Goal: Navigation & Orientation: Find specific page/section

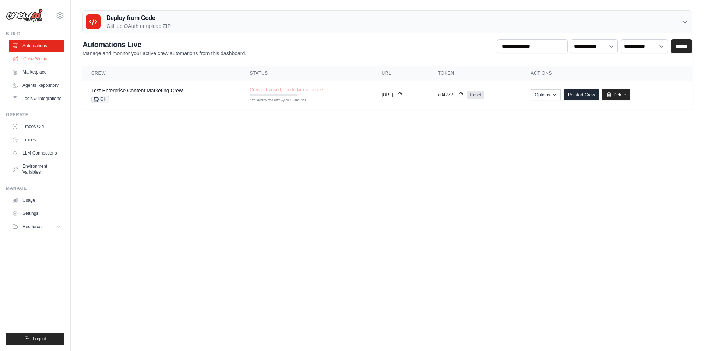
click at [34, 60] on link "Crew Studio" at bounding box center [38, 59] width 56 height 12
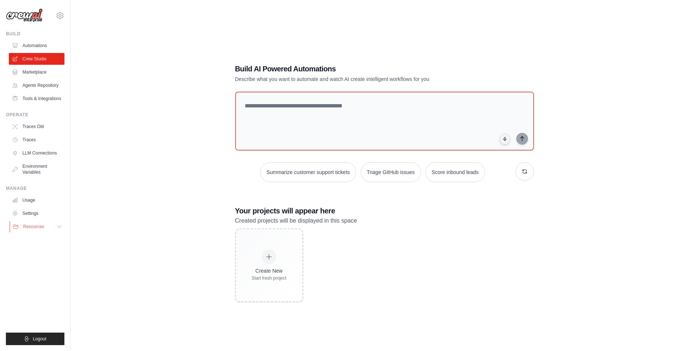
click at [52, 228] on button "Resources" at bounding box center [38, 227] width 56 height 12
click at [31, 74] on link "Marketplace" at bounding box center [38, 72] width 56 height 12
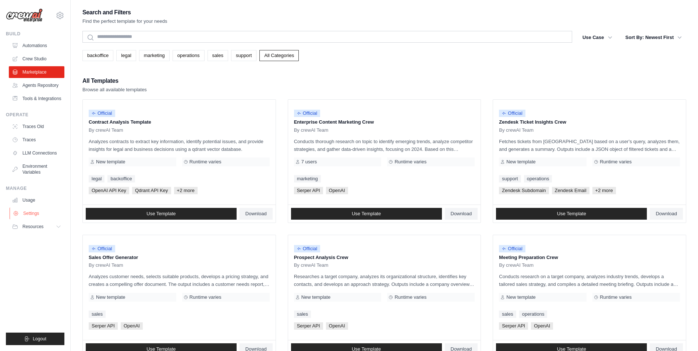
click at [32, 211] on link "Settings" at bounding box center [38, 214] width 56 height 12
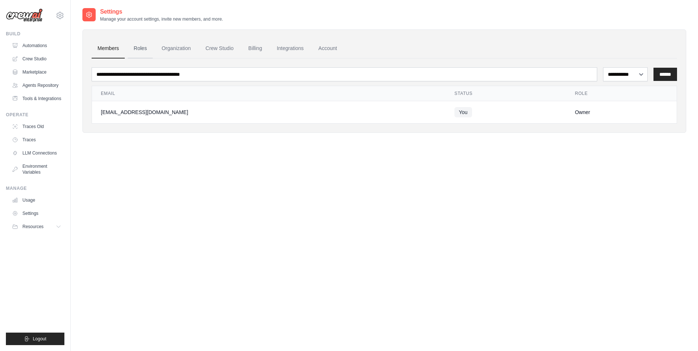
click at [144, 50] on link "Roles" at bounding box center [140, 49] width 25 height 20
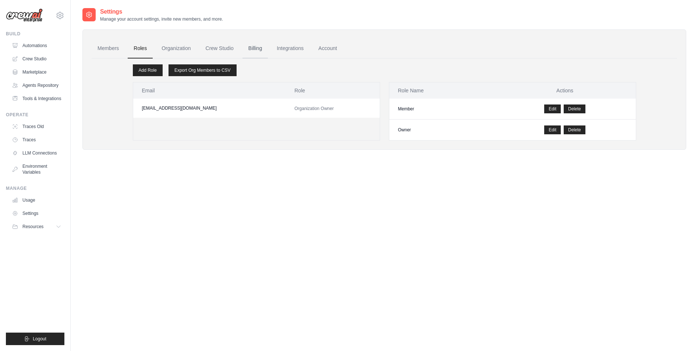
click at [252, 50] on link "Billing" at bounding box center [255, 49] width 25 height 20
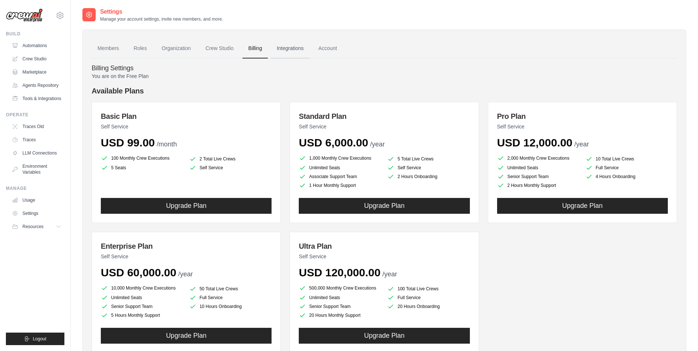
click at [287, 49] on link "Integrations" at bounding box center [290, 49] width 39 height 20
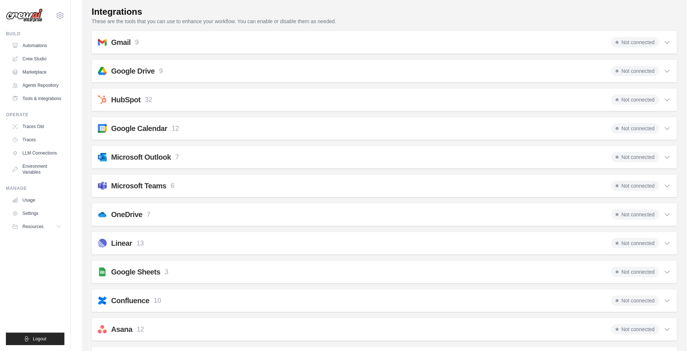
scroll to position [147, 0]
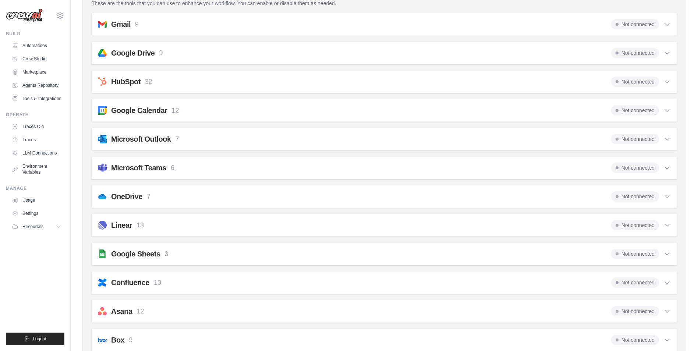
click at [666, 140] on icon at bounding box center [667, 138] width 7 height 7
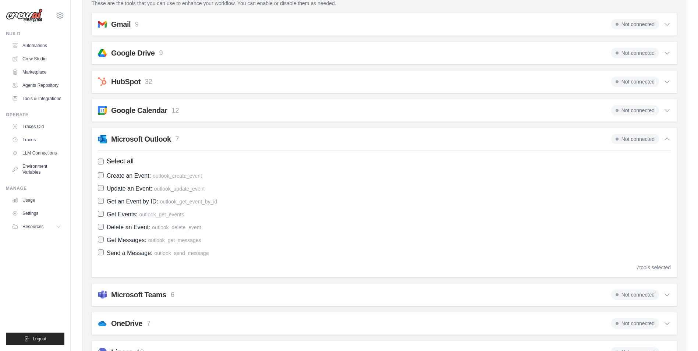
click at [666, 140] on icon at bounding box center [667, 138] width 7 height 7
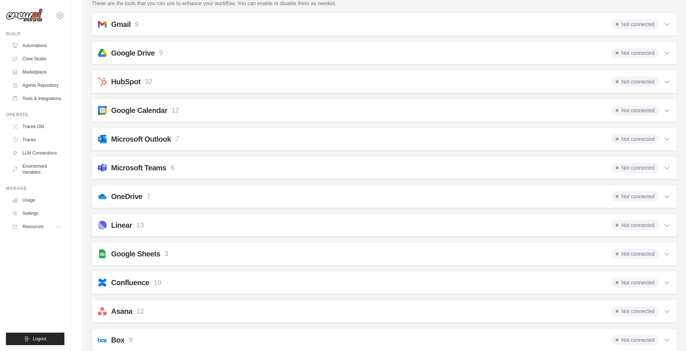
click at [660, 165] on div "Not connected" at bounding box center [641, 168] width 60 height 10
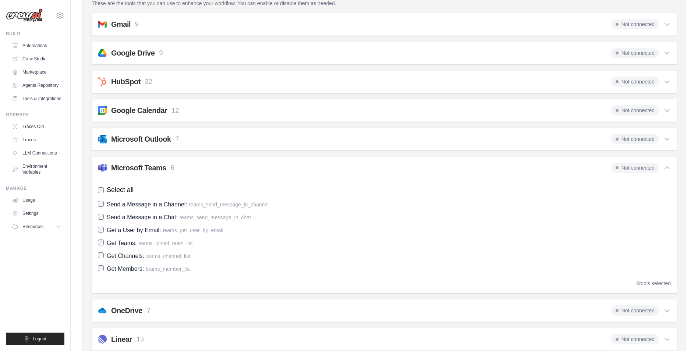
click at [646, 169] on span "Not connected" at bounding box center [635, 168] width 48 height 10
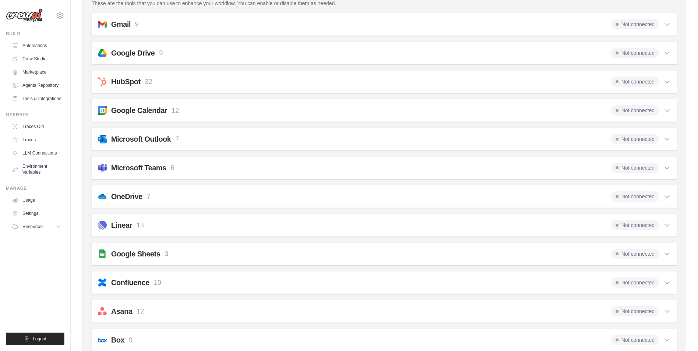
click at [645, 194] on span "Not connected" at bounding box center [635, 196] width 48 height 10
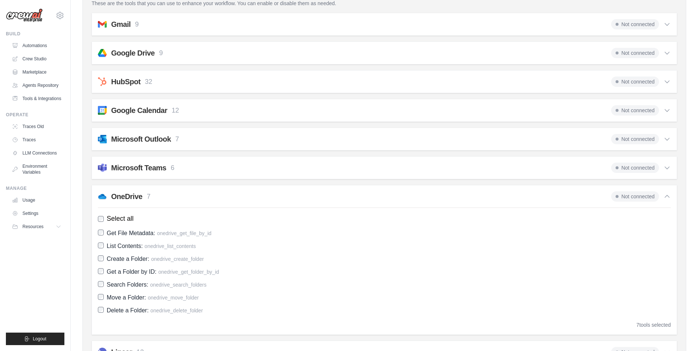
click at [663, 195] on div "Not connected" at bounding box center [641, 196] width 60 height 10
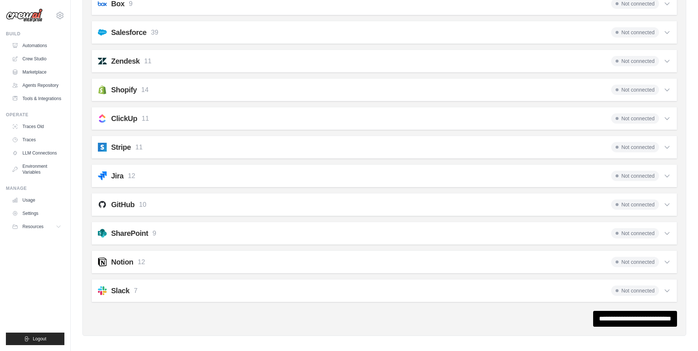
scroll to position [488, 0]
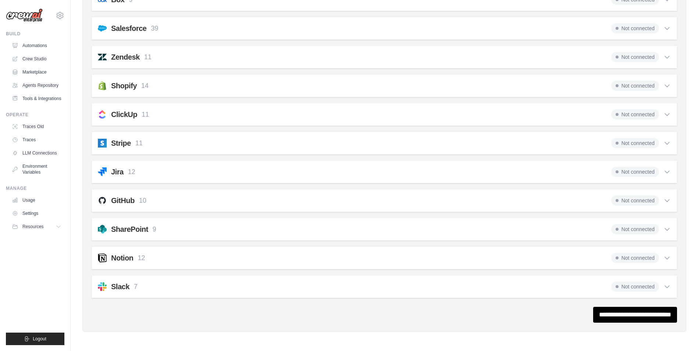
click at [243, 228] on div "SharePoint 9 Not connected" at bounding box center [384, 229] width 573 height 10
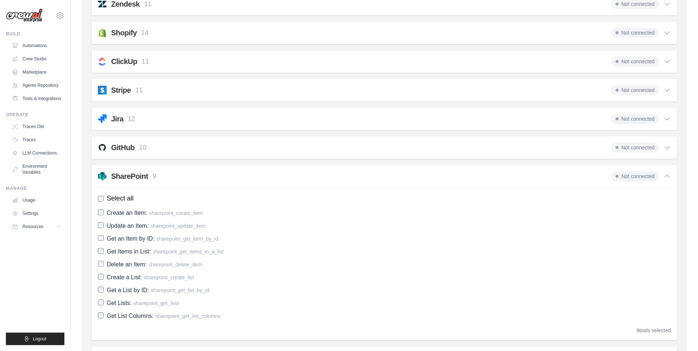
scroll to position [530, 0]
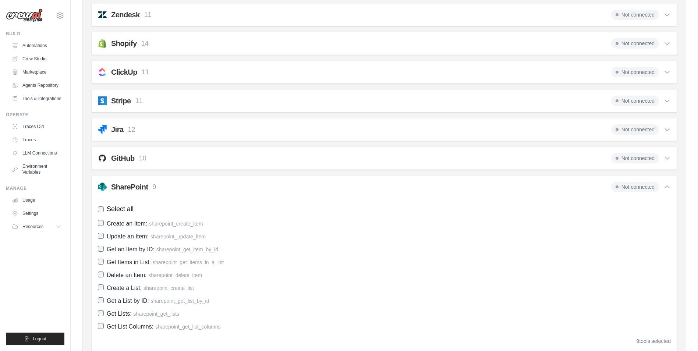
click at [639, 183] on span "Not connected" at bounding box center [635, 187] width 48 height 10
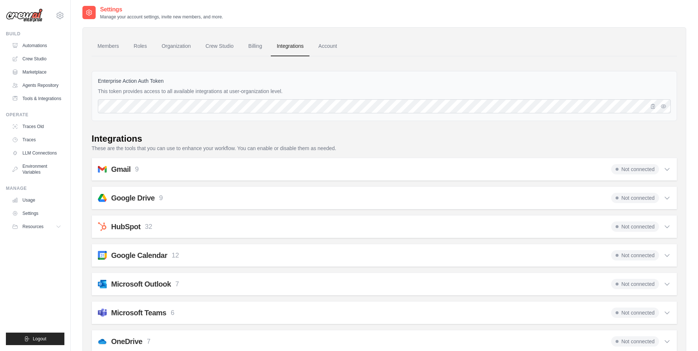
scroll to position [0, 0]
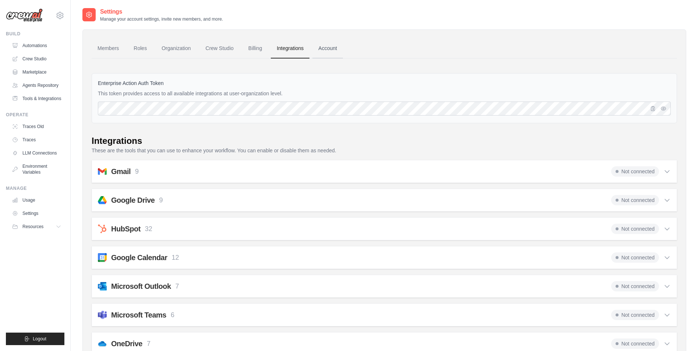
click at [329, 46] on link "Account" at bounding box center [328, 49] width 31 height 20
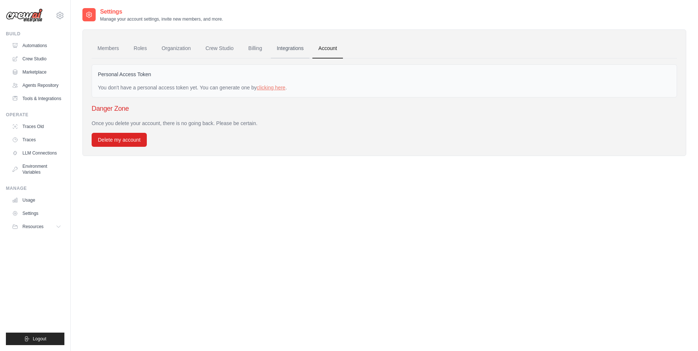
click at [297, 52] on link "Integrations" at bounding box center [290, 49] width 39 height 20
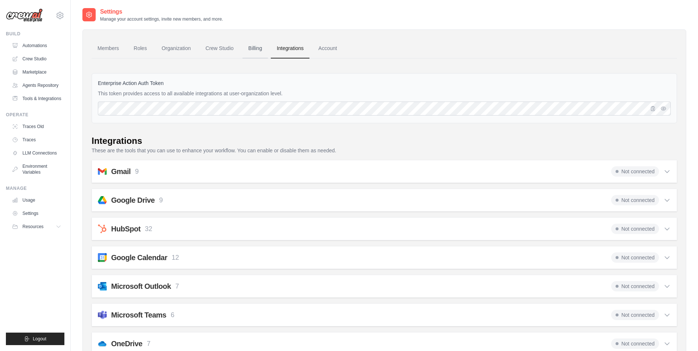
click at [257, 52] on link "Billing" at bounding box center [255, 49] width 25 height 20
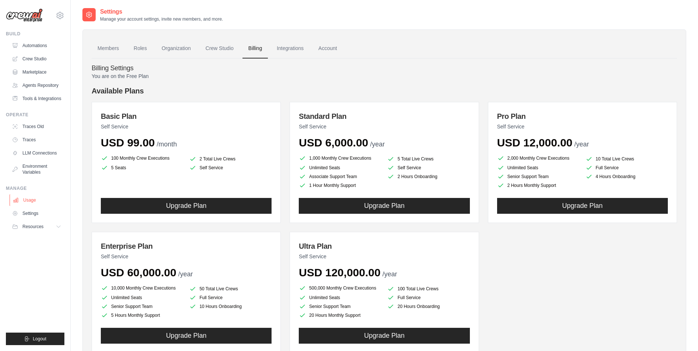
click at [27, 198] on link "Usage" at bounding box center [38, 200] width 56 height 12
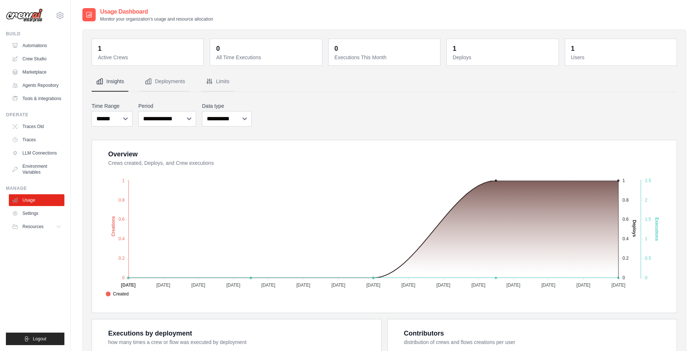
scroll to position [183, 0]
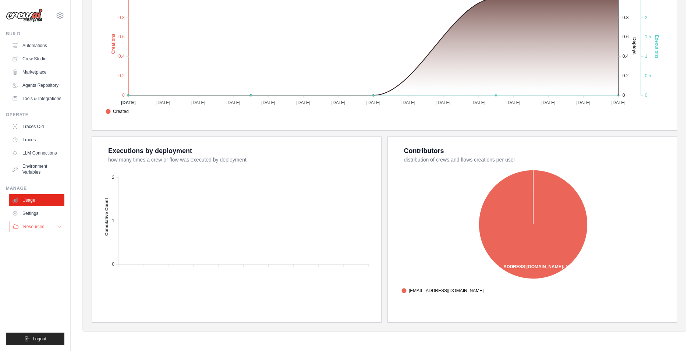
click at [55, 229] on button "Resources" at bounding box center [38, 227] width 56 height 12
click at [50, 272] on span "Video Tutorials" at bounding box center [40, 275] width 29 height 6
